Goal: Transaction & Acquisition: Purchase product/service

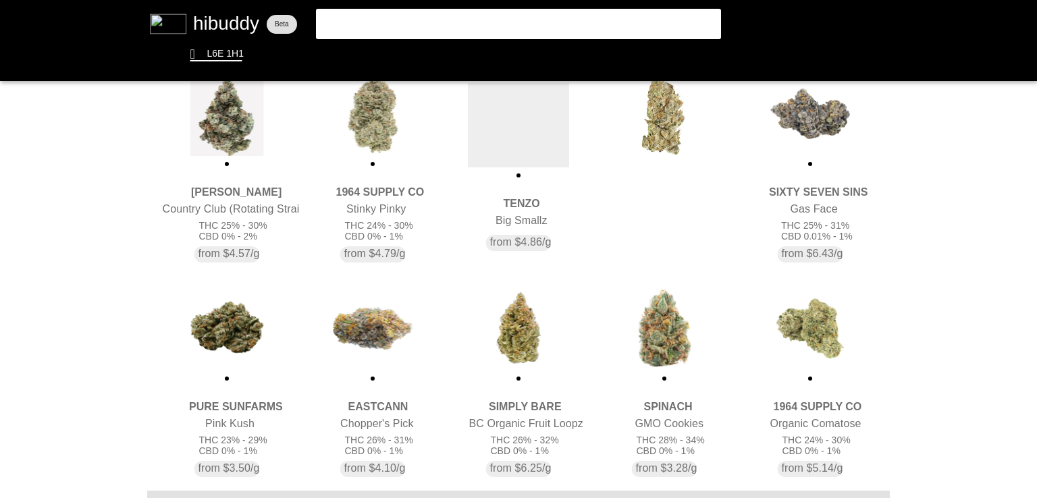
click at [664, 203] on flt-glass-pane at bounding box center [518, 249] width 1037 height 498
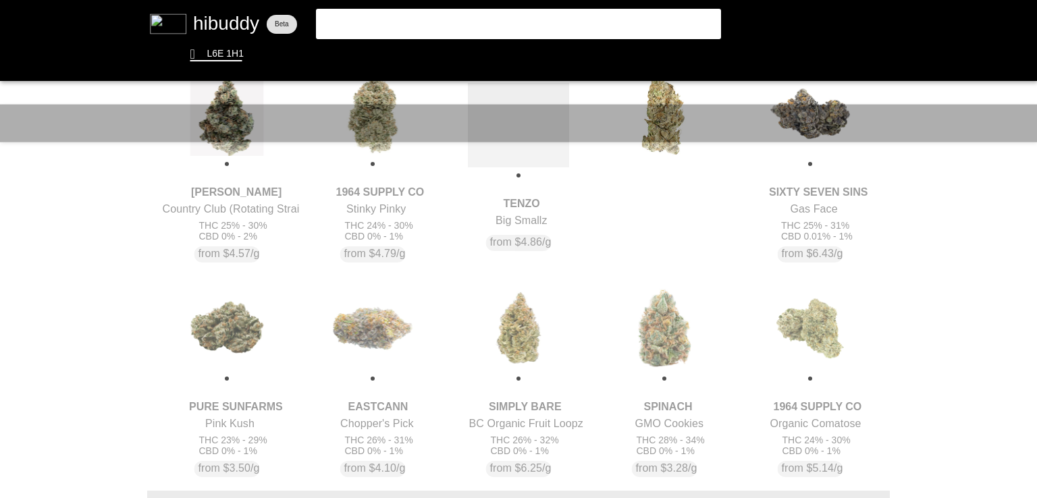
click at [664, 203] on flt-glass-pane at bounding box center [518, 249] width 1037 height 498
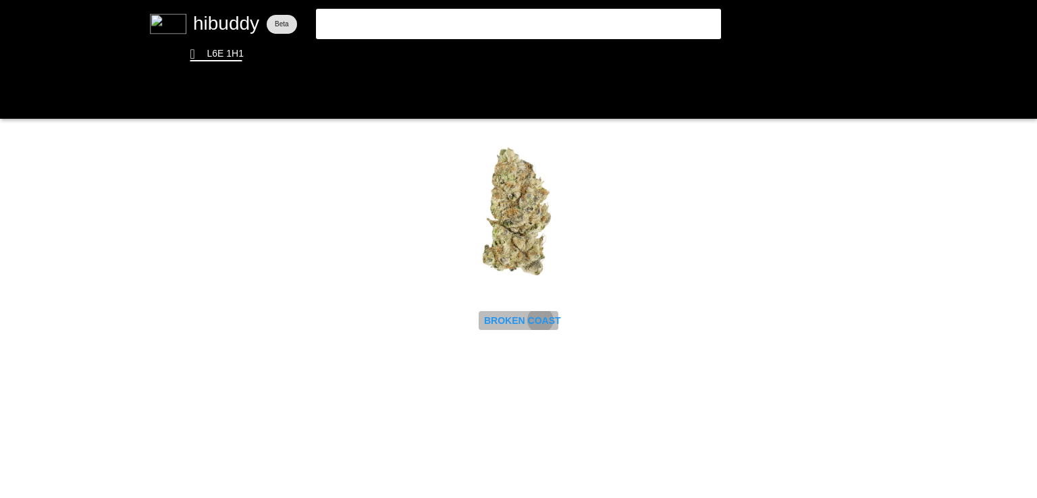
click at [541, 320] on flt-glass-pane at bounding box center [518, 249] width 1037 height 498
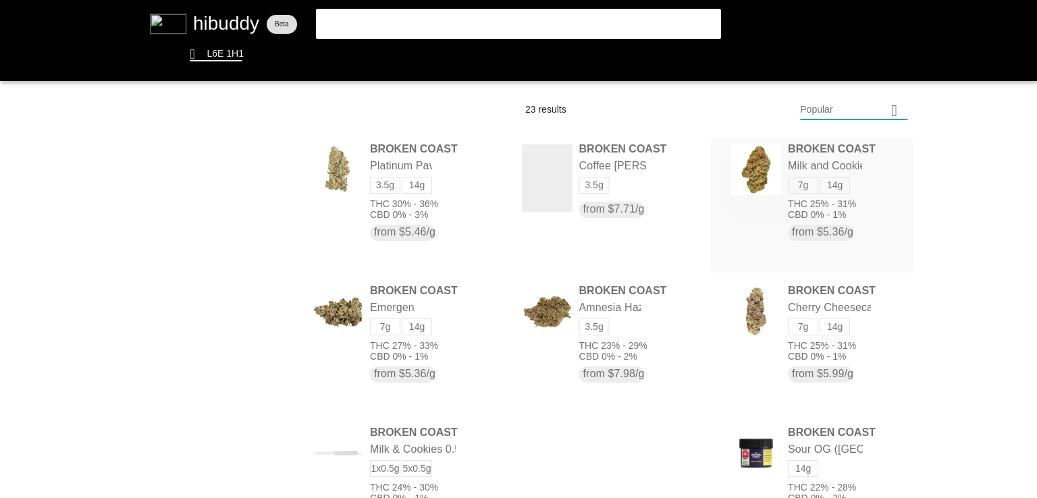
click at [756, 184] on flt-glass-pane at bounding box center [518, 249] width 1037 height 498
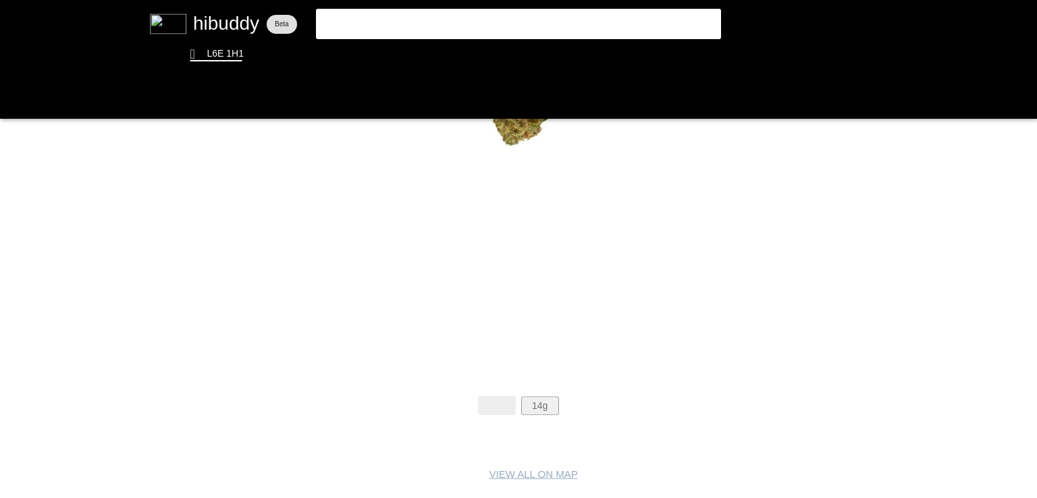
click at [558, 408] on flt-glass-pane at bounding box center [518, 249] width 1037 height 498
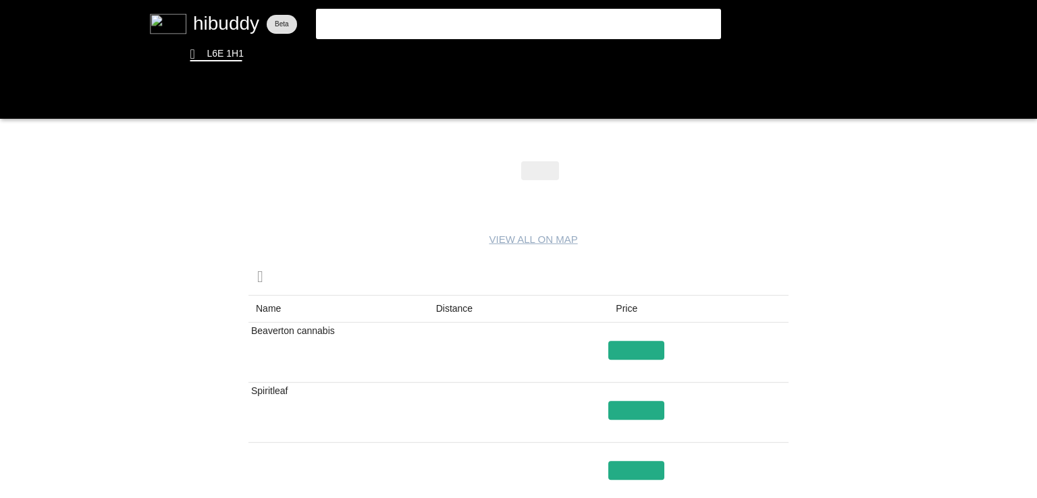
click at [452, 314] on flt-glass-pane at bounding box center [518, 249] width 1037 height 498
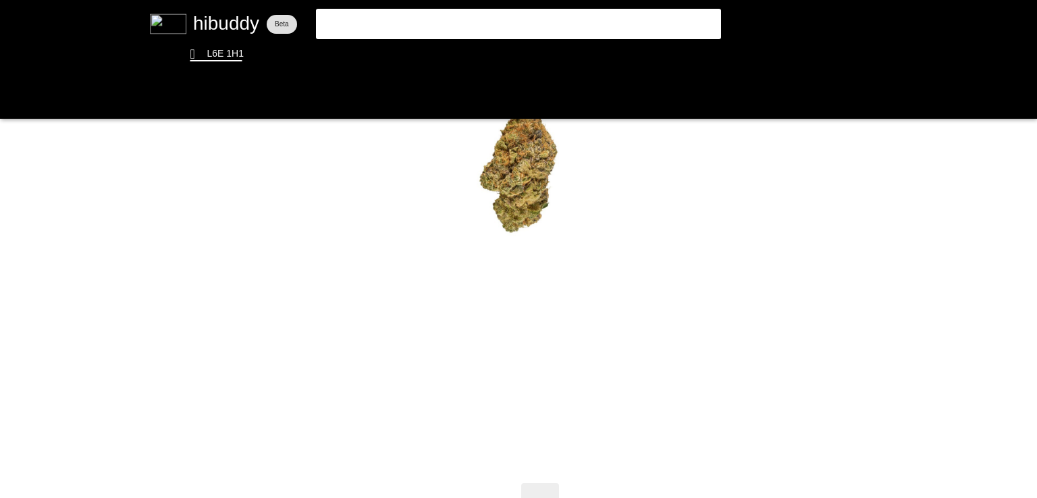
click at [378, 53] on flt-glass-pane at bounding box center [518, 249] width 1037 height 498
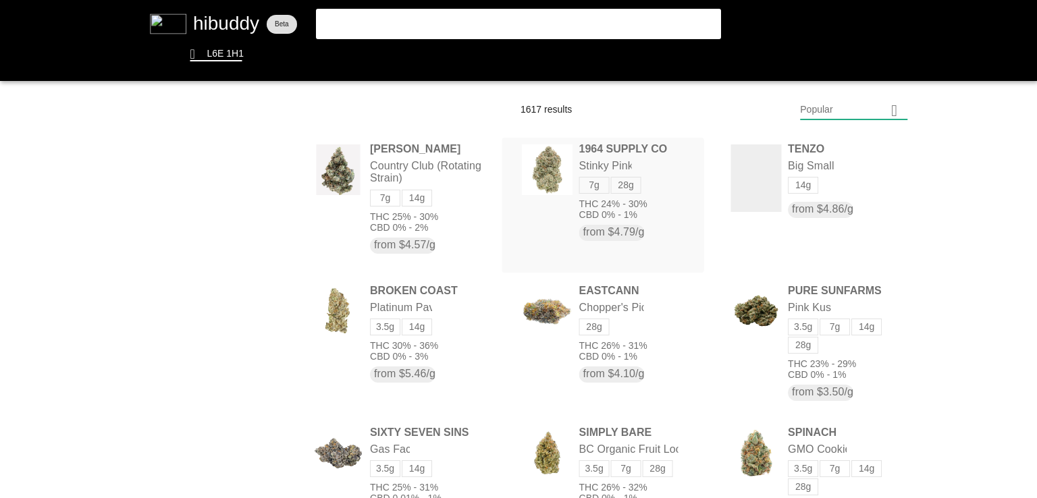
click at [561, 165] on flt-glass-pane at bounding box center [518, 249] width 1037 height 498
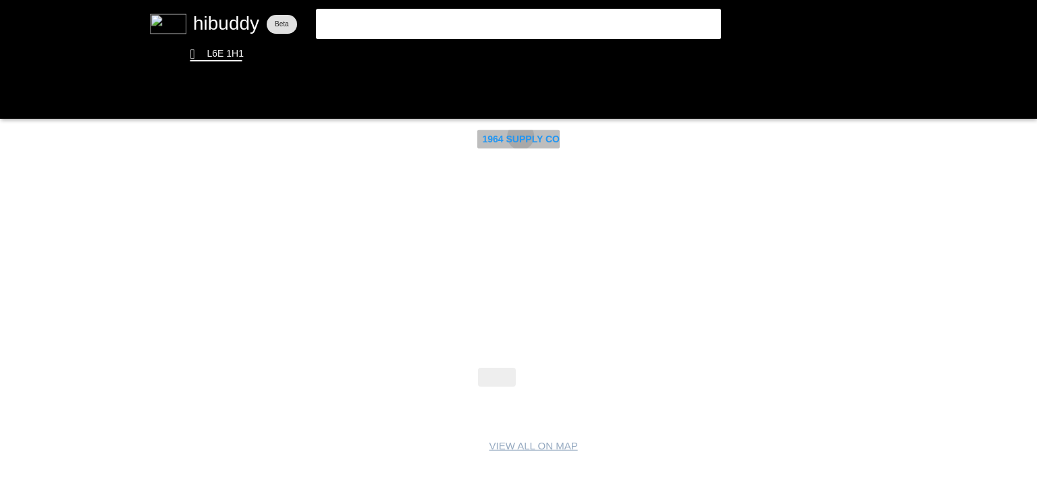
click at [521, 136] on flt-glass-pane at bounding box center [518, 249] width 1037 height 498
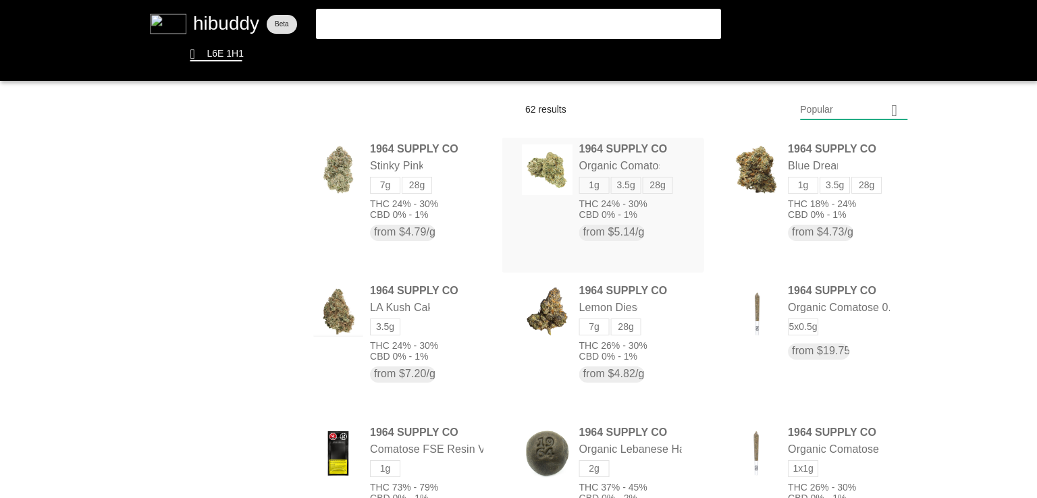
click at [554, 178] on flt-glass-pane at bounding box center [518, 249] width 1037 height 498
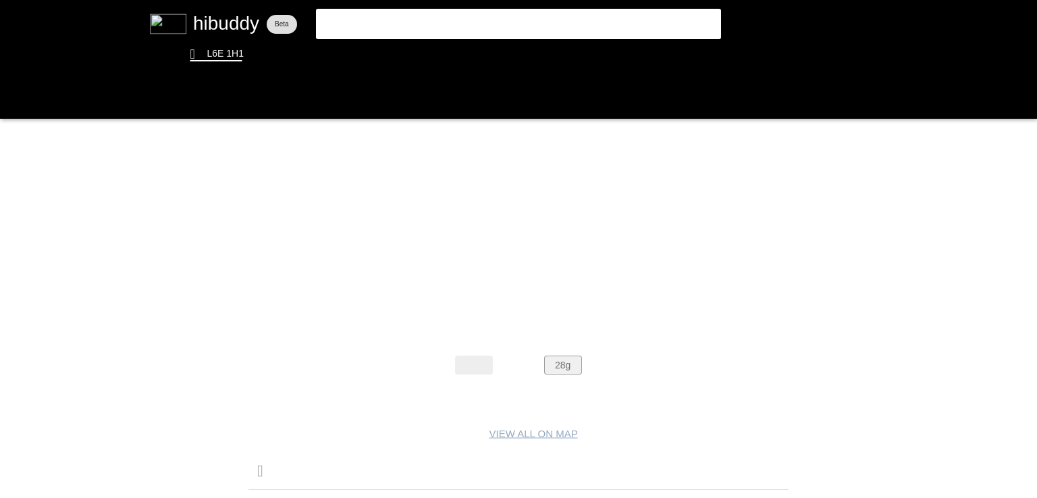
click at [558, 361] on flt-glass-pane at bounding box center [518, 249] width 1037 height 498
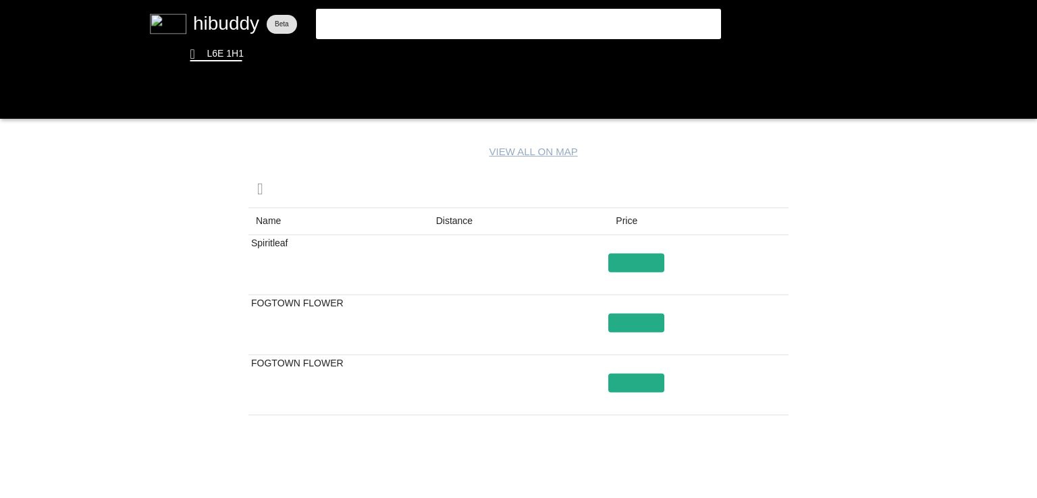
click at [451, 219] on flt-glass-pane at bounding box center [518, 249] width 1037 height 498
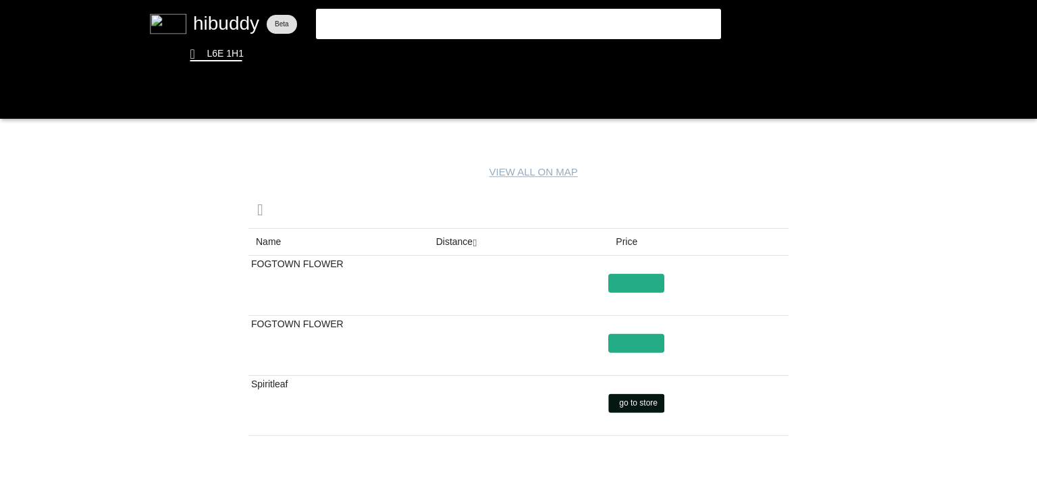
click at [626, 400] on flt-glass-pane at bounding box center [518, 249] width 1037 height 498
click at [627, 338] on flt-glass-pane at bounding box center [518, 249] width 1037 height 498
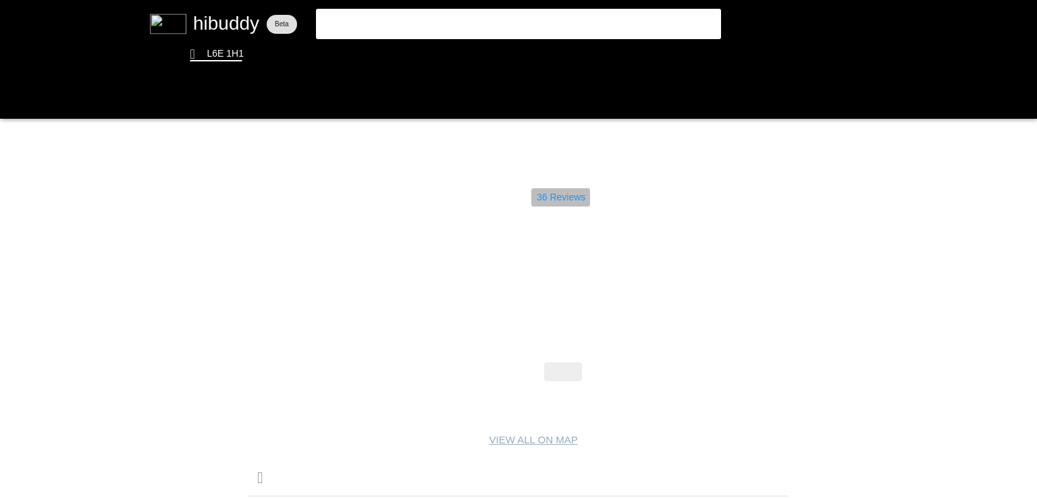
click at [582, 199] on flt-glass-pane at bounding box center [518, 249] width 1037 height 498
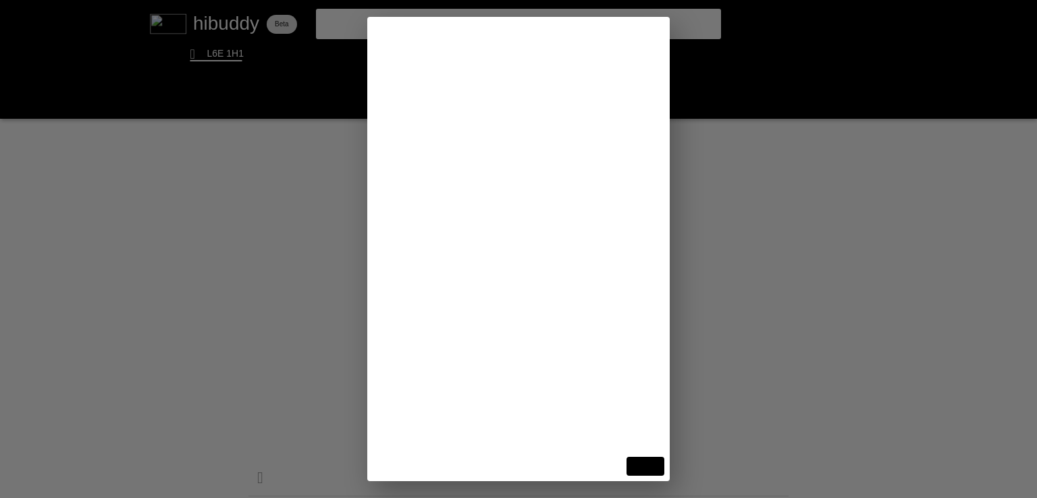
click at [981, 371] on flt-glass-pane at bounding box center [518, 249] width 1037 height 498
